Goal: Information Seeking & Learning: Learn about a topic

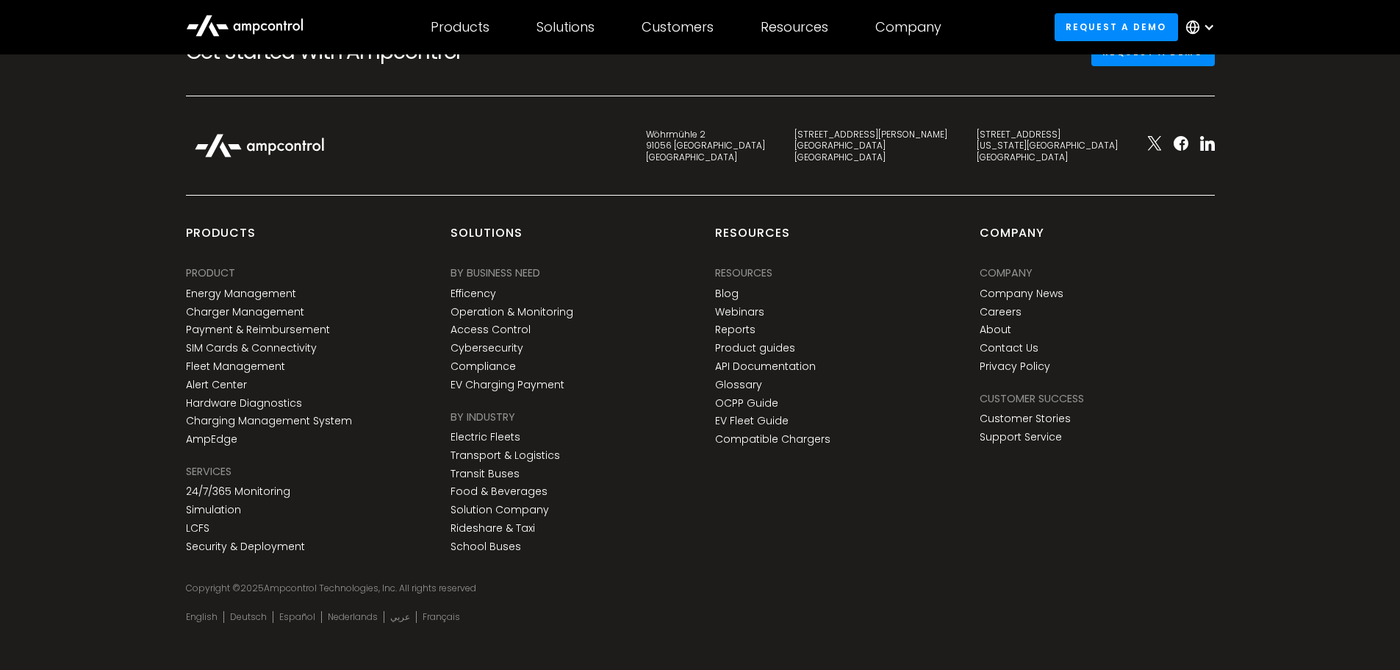
scroll to position [5401, 0]
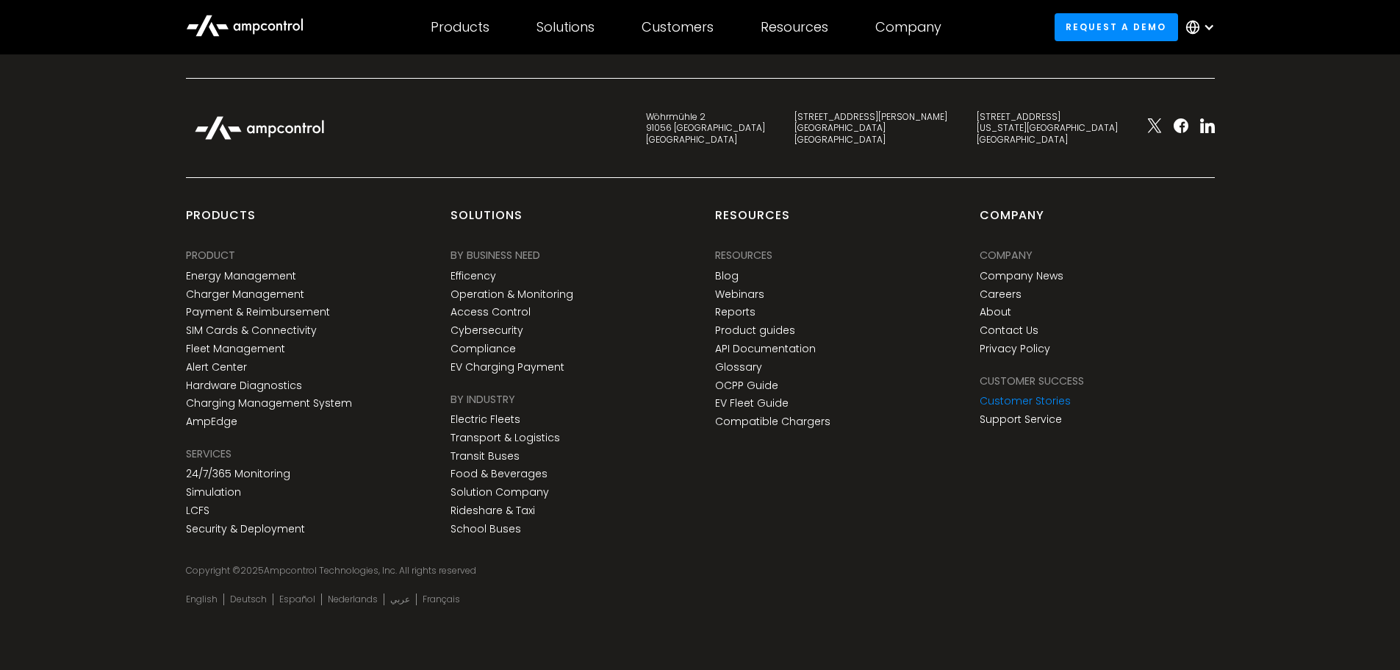
click at [1032, 403] on link "Customer Stories" at bounding box center [1025, 401] width 91 height 12
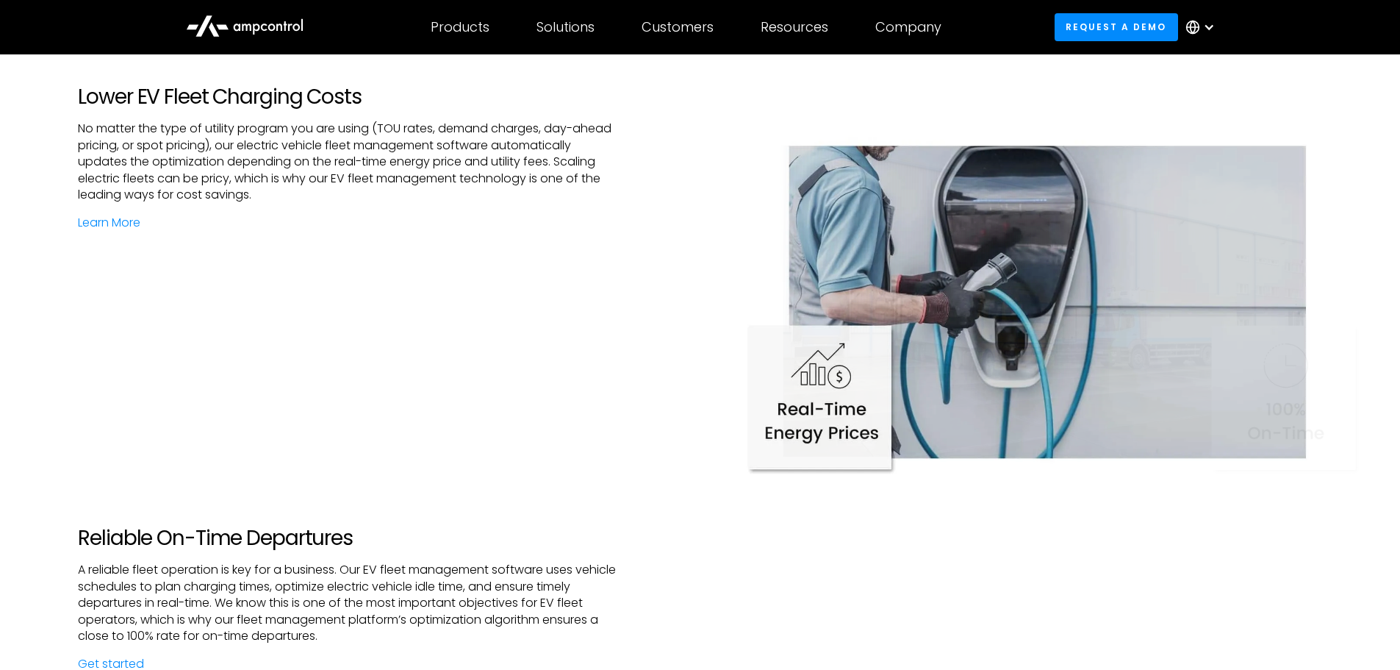
scroll to position [2132, 0]
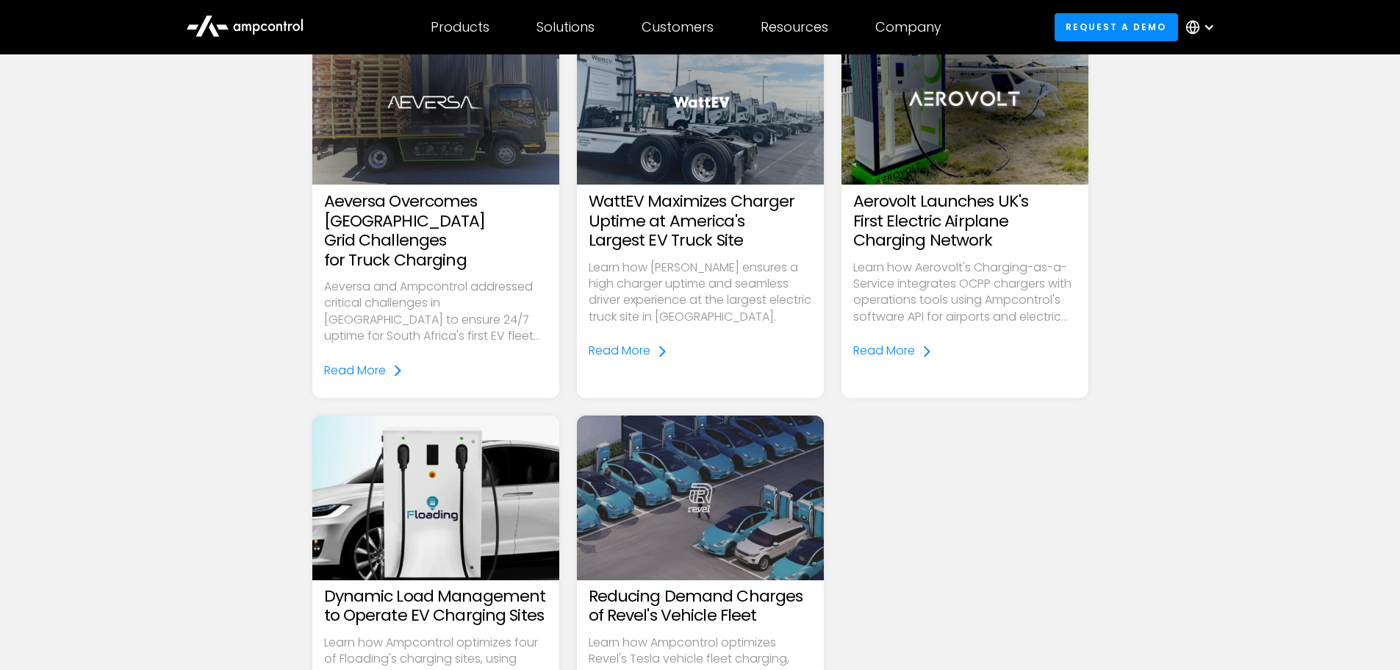
scroll to position [1911, 0]
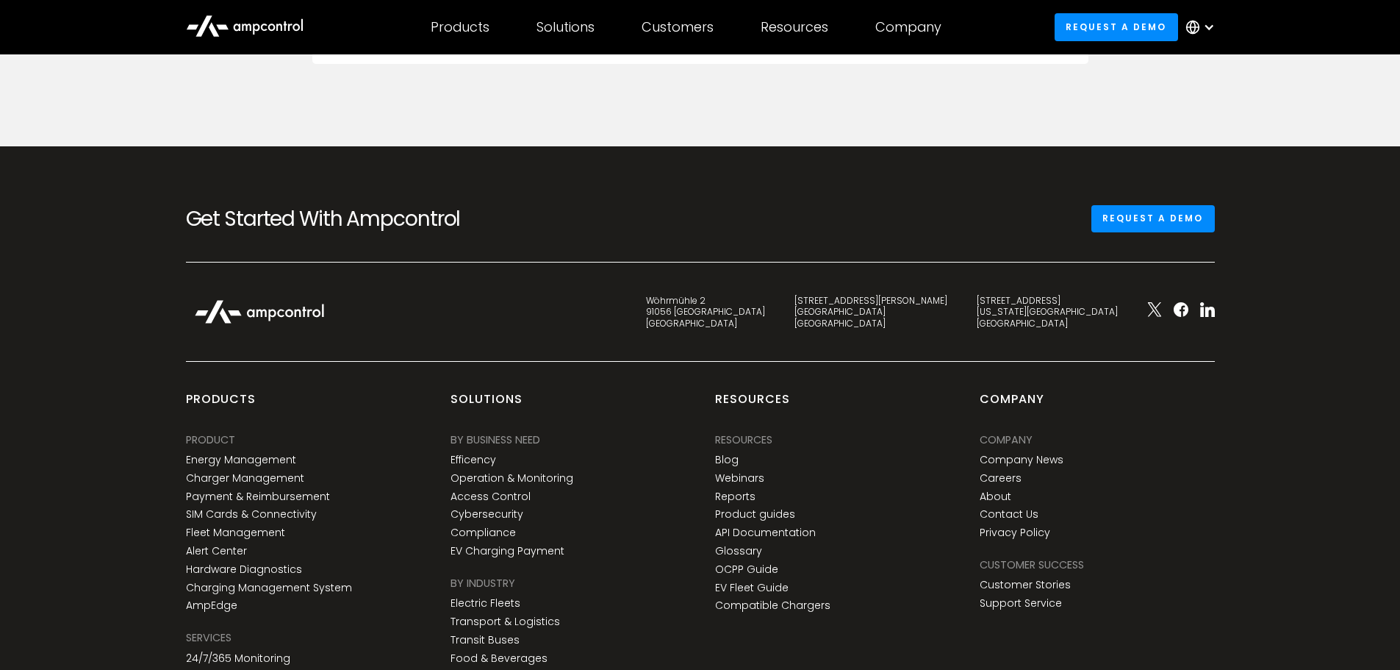
scroll to position [3970, 0]
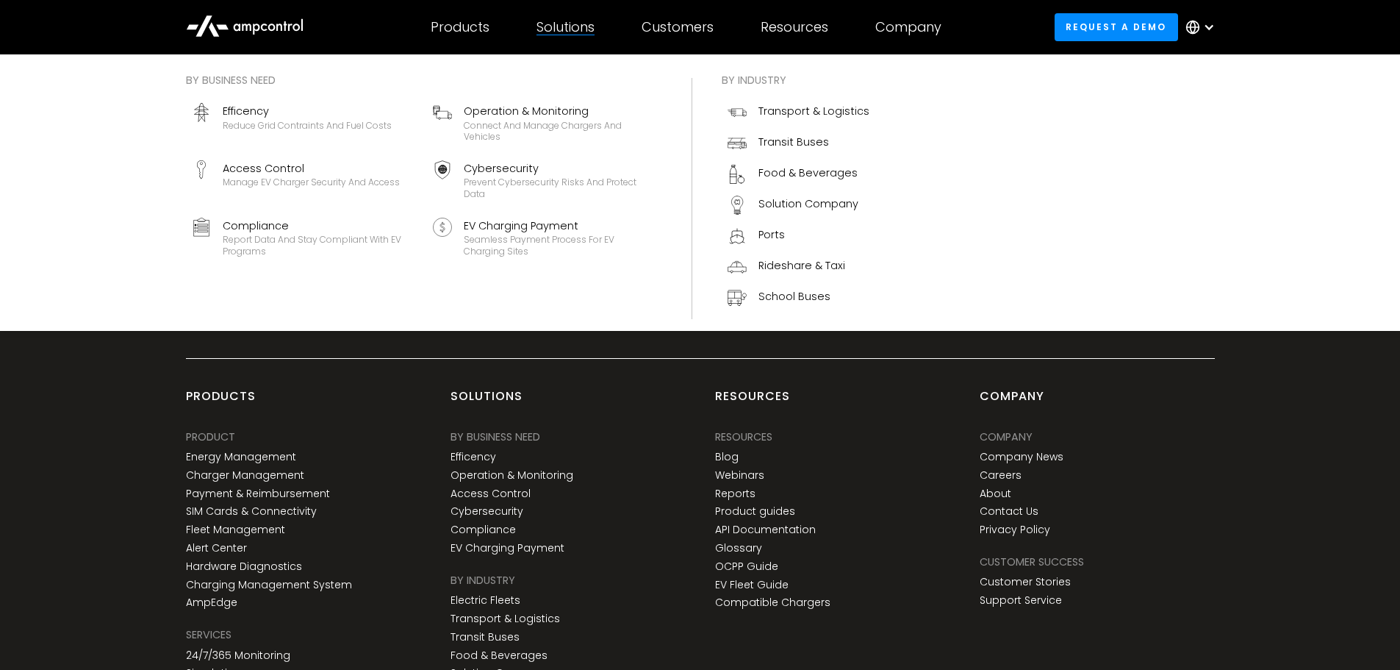
click at [558, 33] on div "Solutions" at bounding box center [566, 27] width 58 height 16
click at [264, 121] on div "Reduce grid contraints and fuel costs" at bounding box center [307, 126] width 169 height 12
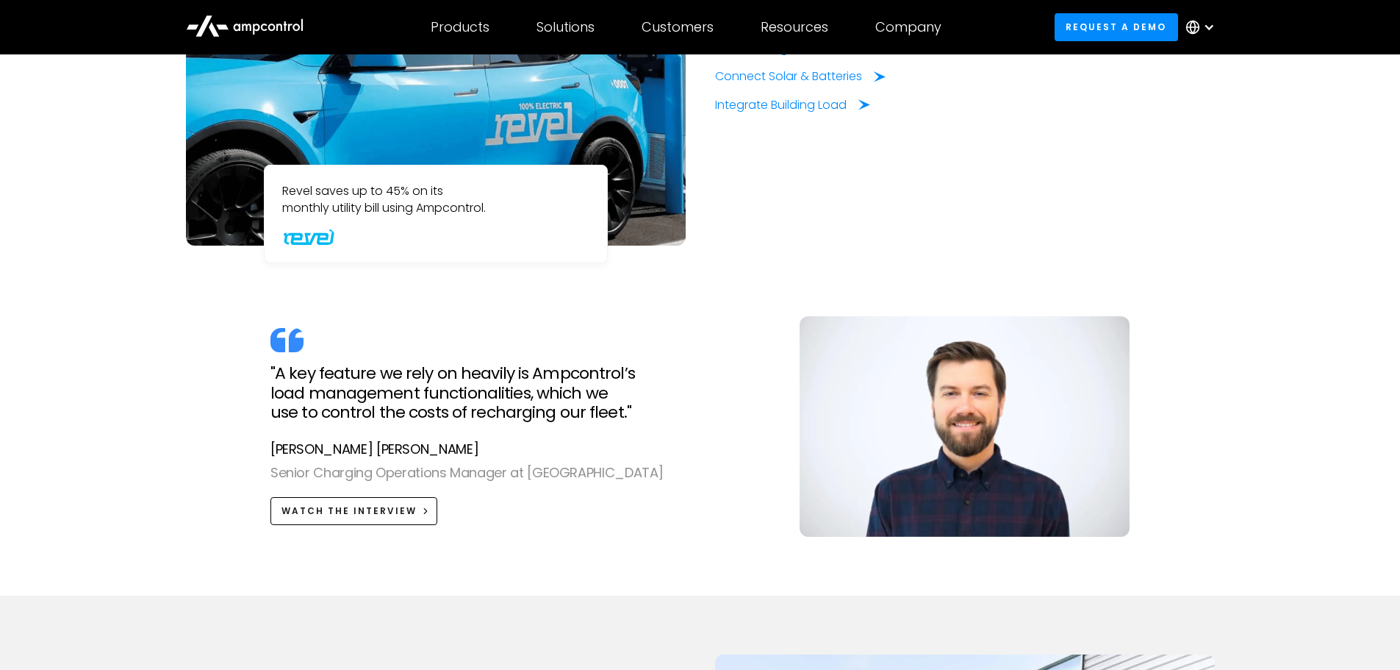
scroll to position [1397, 0]
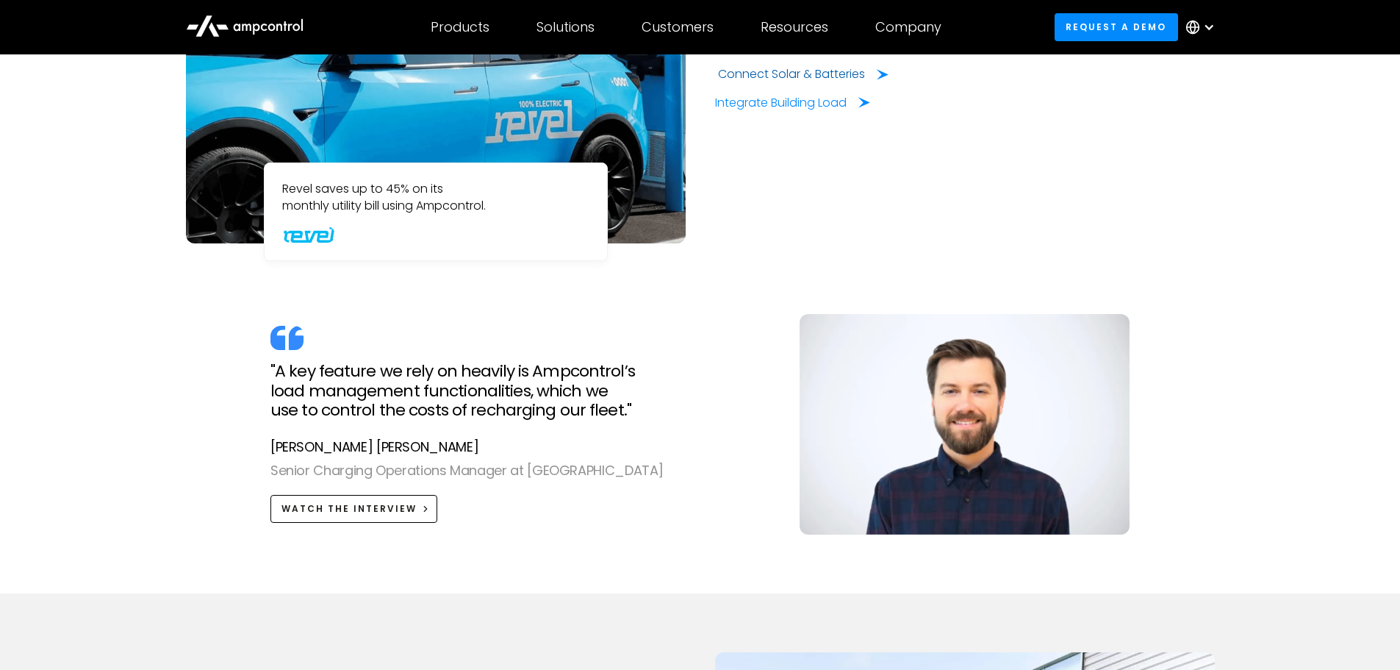
click at [791, 76] on div "Connect Solar & Batteries" at bounding box center [791, 74] width 147 height 16
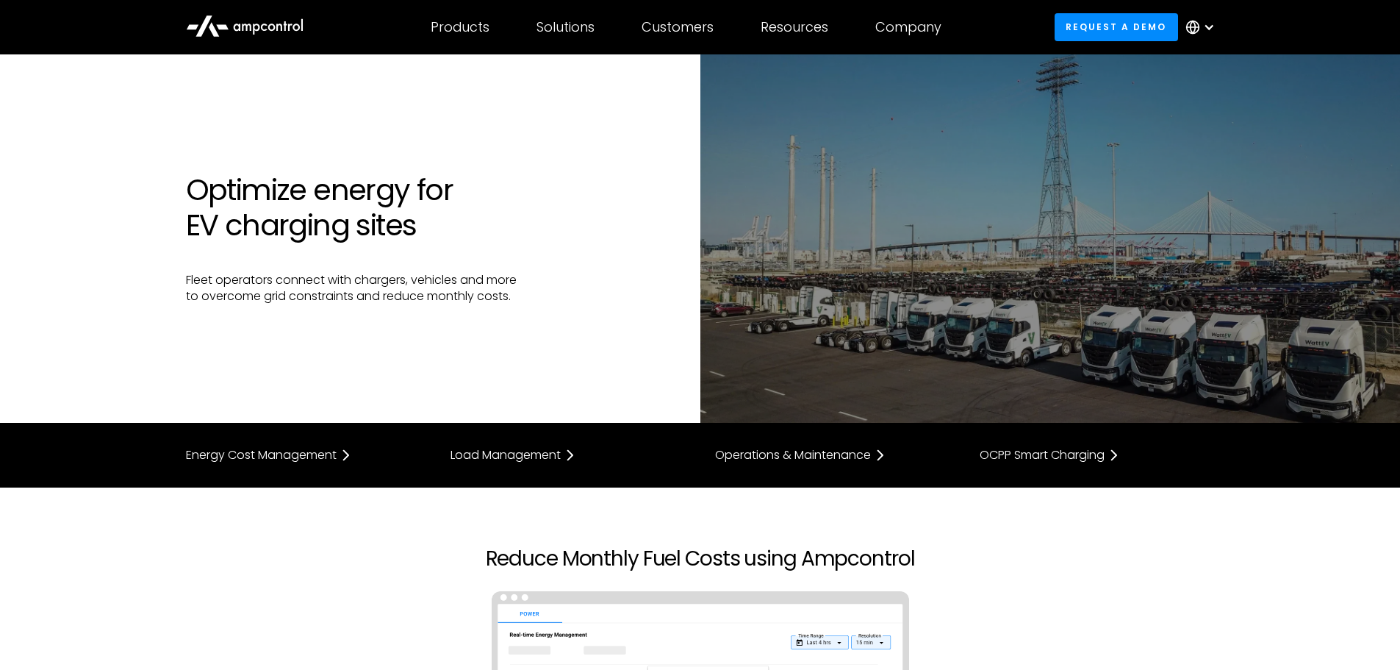
scroll to position [1081, 0]
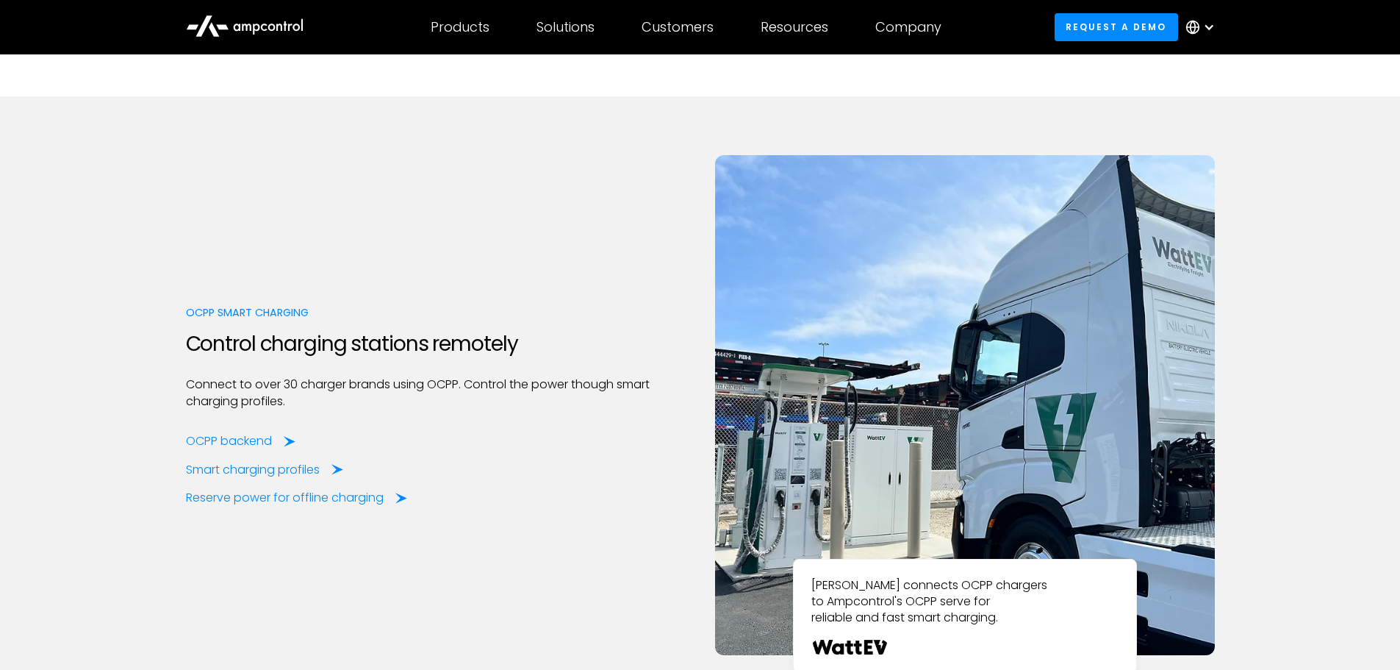
scroll to position [3755, 0]
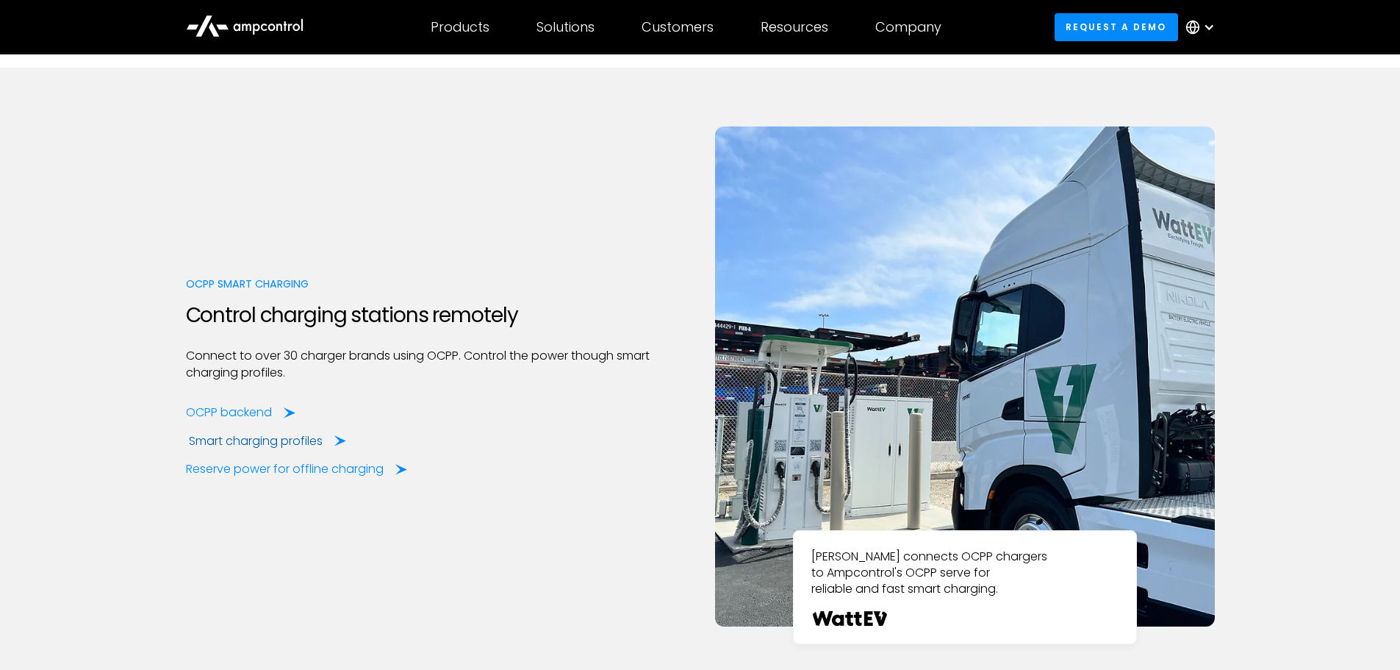
click at [282, 443] on div "Smart charging profiles" at bounding box center [256, 441] width 134 height 16
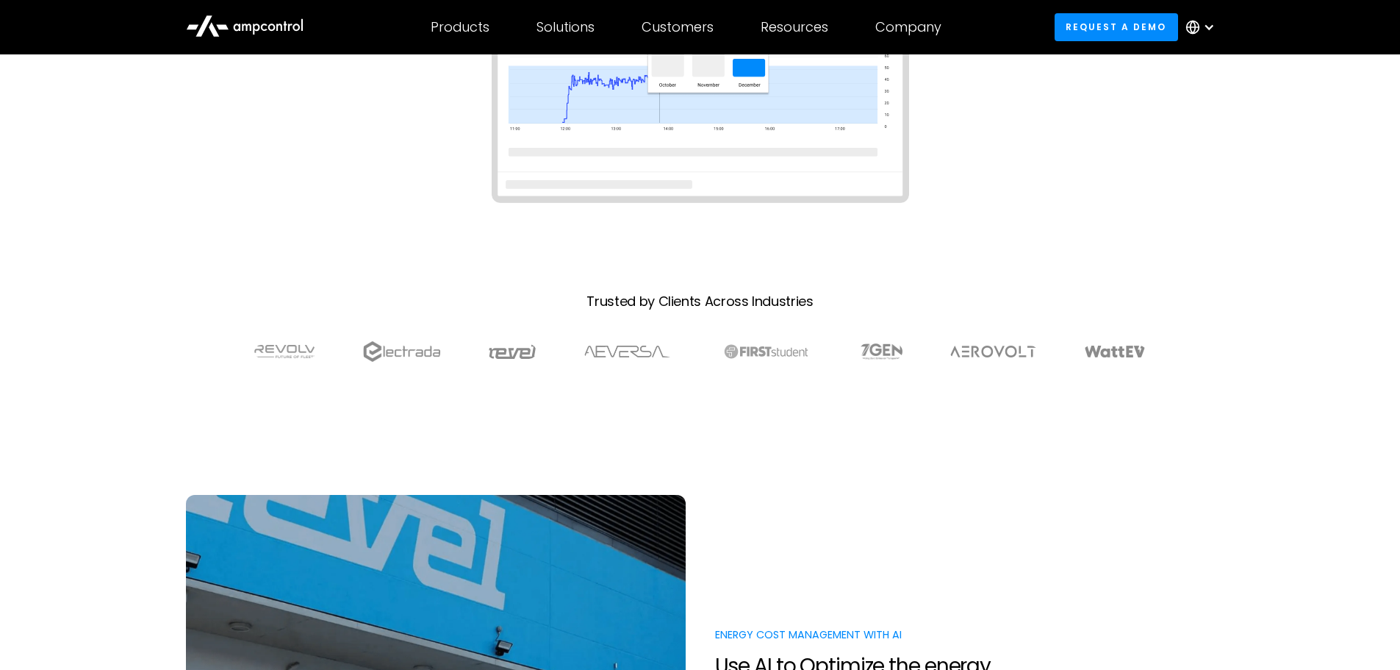
scroll to position [514, 0]
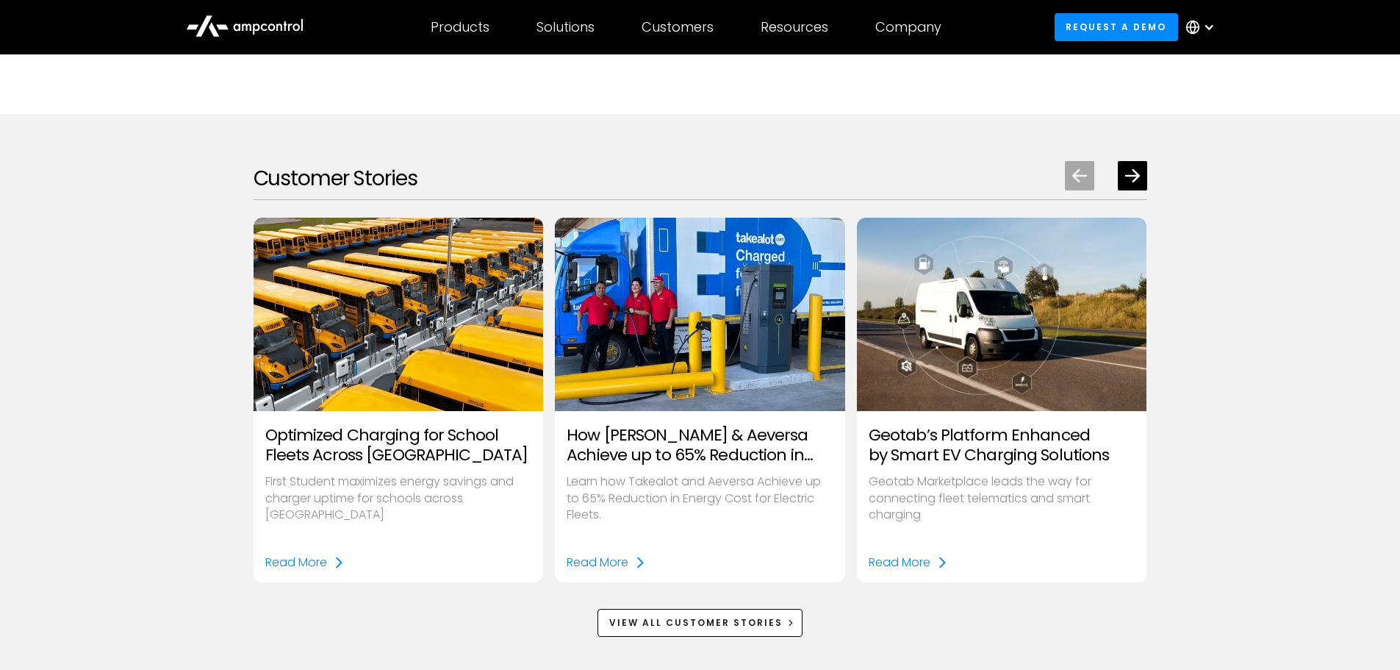
scroll to position [1985, 0]
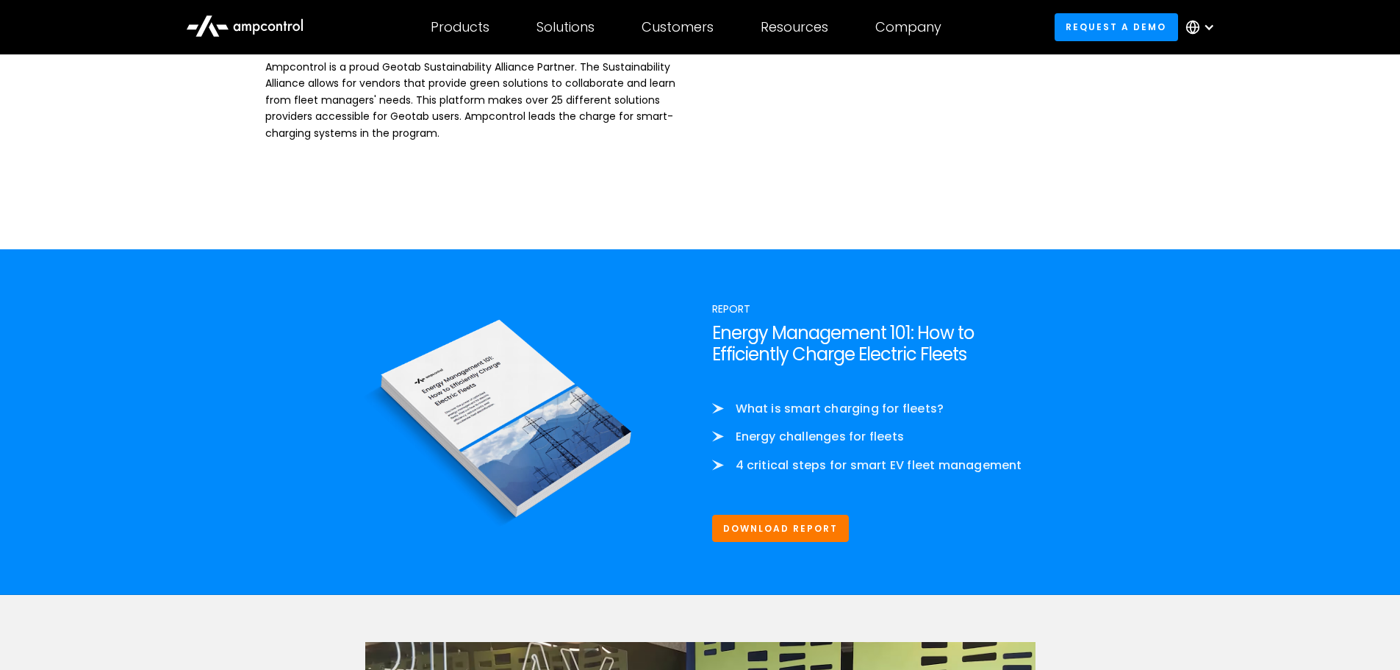
scroll to position [1985, 0]
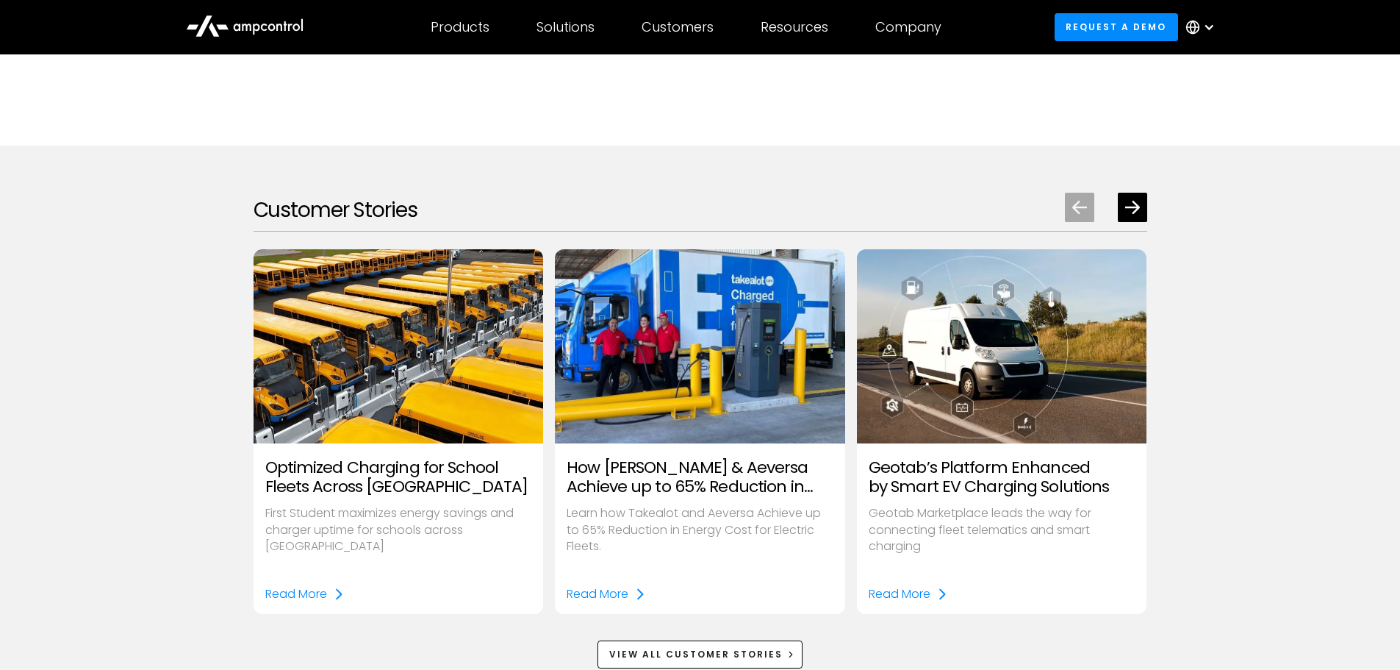
scroll to position [1911, 0]
